Goal: Use online tool/utility: Utilize a website feature to perform a specific function

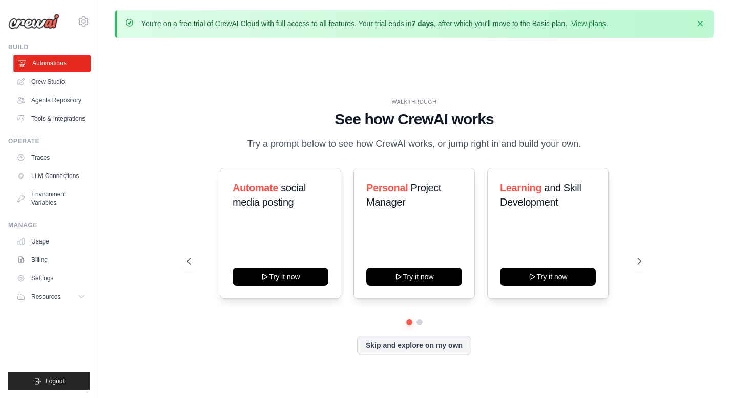
click at [63, 70] on link "Automations" at bounding box center [51, 63] width 77 height 16
click at [52, 72] on ul "Automations Crew Studio Agents Repository Tools & Integrations" at bounding box center [50, 91] width 77 height 72
click at [51, 84] on link "Crew Studio" at bounding box center [51, 82] width 77 height 16
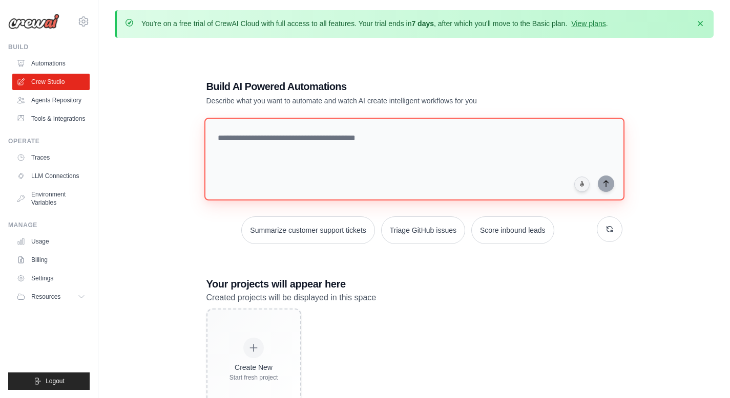
click at [274, 169] on textarea at bounding box center [414, 159] width 420 height 83
